Goal: Task Accomplishment & Management: Manage account settings

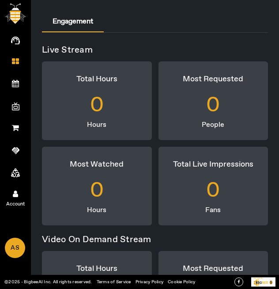
click at [15, 188] on link "Account" at bounding box center [15, 193] width 31 height 22
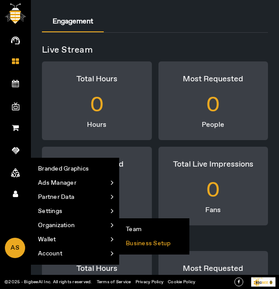
click at [148, 244] on li "Business Setup" at bounding box center [154, 243] width 70 height 14
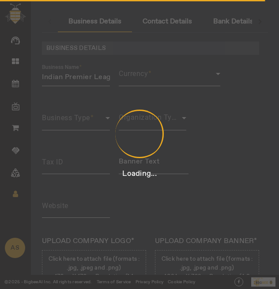
type input "3423435"
type input "Indian Premier League"
type input "[URL][DOMAIN_NAME]"
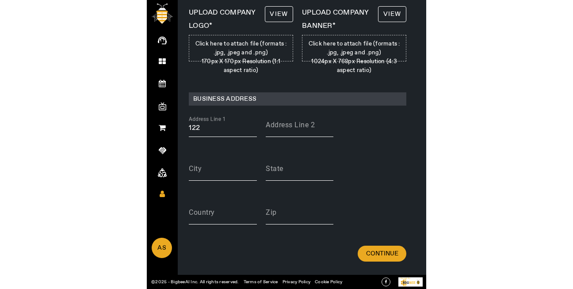
scroll to position [231, 0]
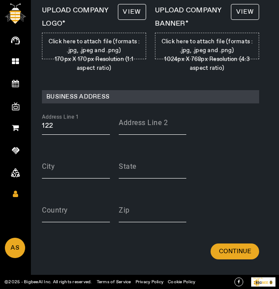
click at [64, 126] on input "122" at bounding box center [76, 126] width 68 height 11
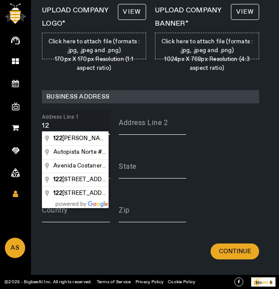
type input "1"
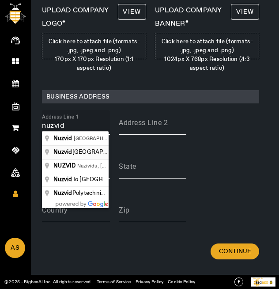
type input "[GEOGRAPHIC_DATA], [GEOGRAPHIC_DATA], [GEOGRAPHIC_DATA], [GEOGRAPHIC_DATA]"
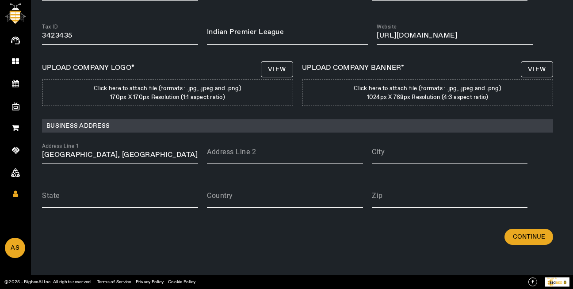
scroll to position [129, 0]
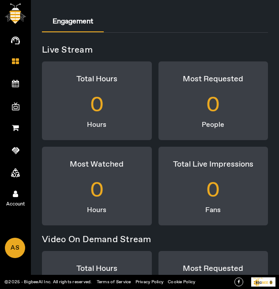
click at [11, 193] on link "Account" at bounding box center [15, 193] width 31 height 22
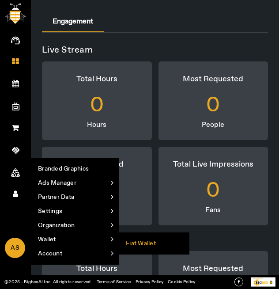
click at [147, 247] on li "Fiat Wallet" at bounding box center [154, 243] width 70 height 14
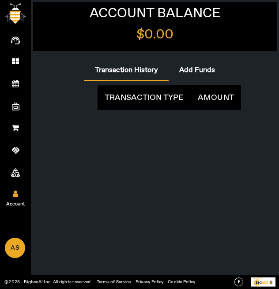
click at [17, 195] on icon at bounding box center [15, 194] width 5 height 8
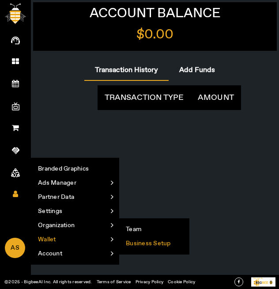
click at [144, 239] on li "Business Setup" at bounding box center [154, 243] width 70 height 14
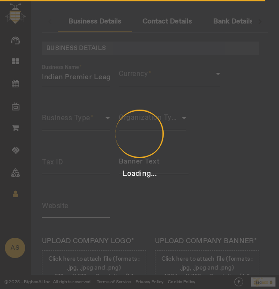
type input "3423435"
type input "Indian Premier League"
type input "[URL][DOMAIN_NAME]"
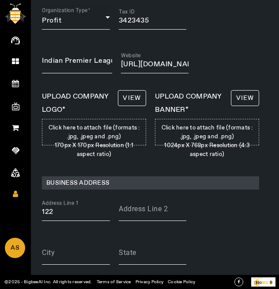
scroll to position [204, 0]
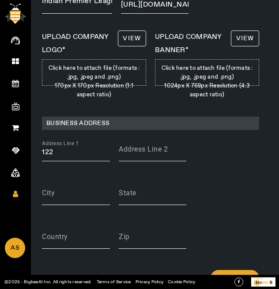
click at [84, 149] on input "122" at bounding box center [76, 152] width 68 height 11
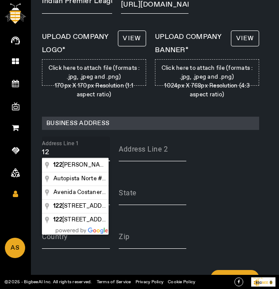
type input "1"
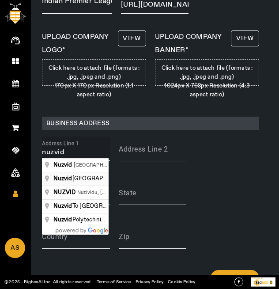
type input "[GEOGRAPHIC_DATA], [GEOGRAPHIC_DATA], [GEOGRAPHIC_DATA], [GEOGRAPHIC_DATA]"
